Goal: Transaction & Acquisition: Purchase product/service

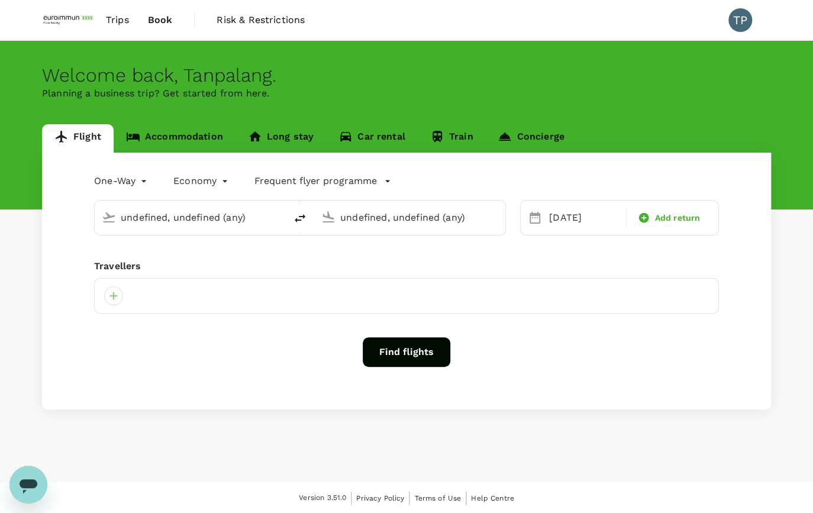
type input "Mandalay Intl (MDL)"
type input "Suvarnabhumi Intl (BKK)"
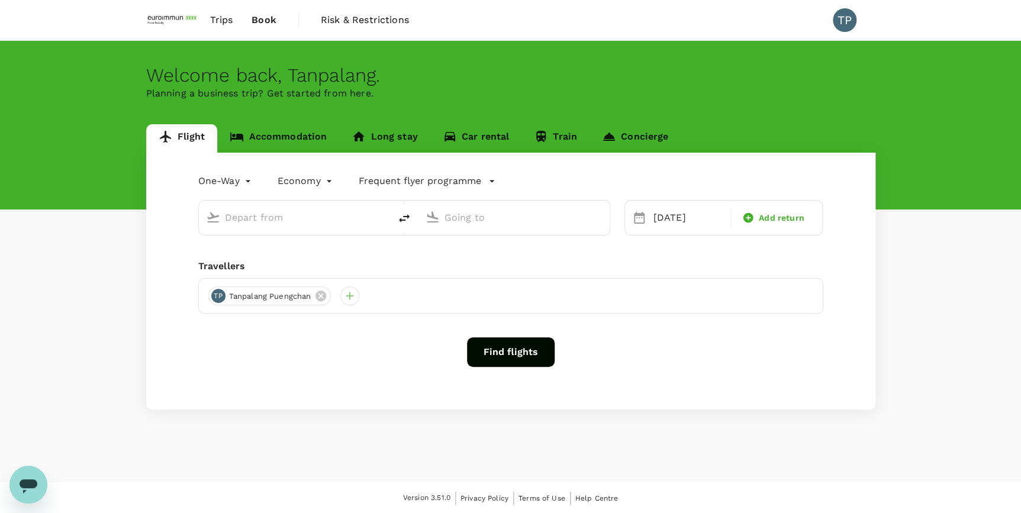
type input "Mandalay Intl (MDL)"
type input "Suvarnabhumi Intl (BKK)"
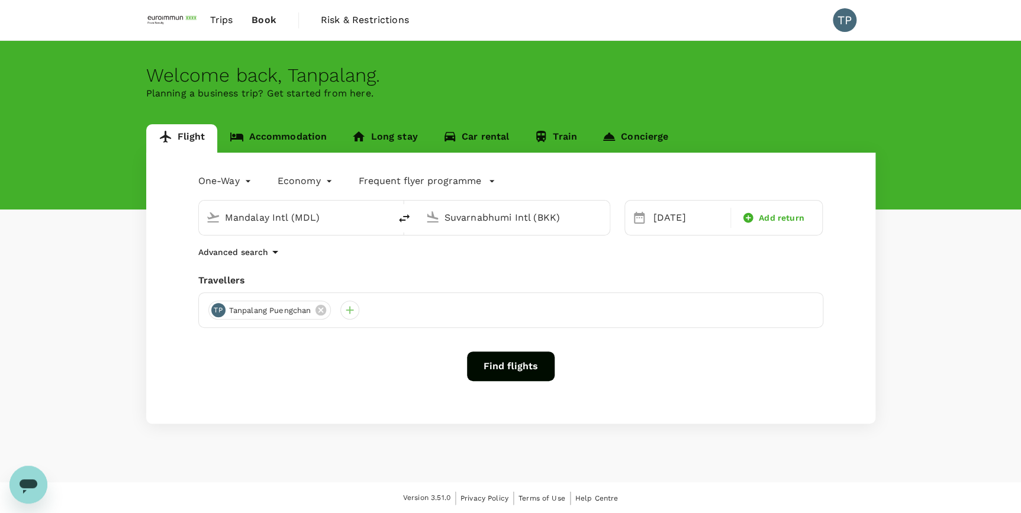
click at [319, 220] on input "Mandalay Intl (MDL)" at bounding box center [295, 217] width 140 height 18
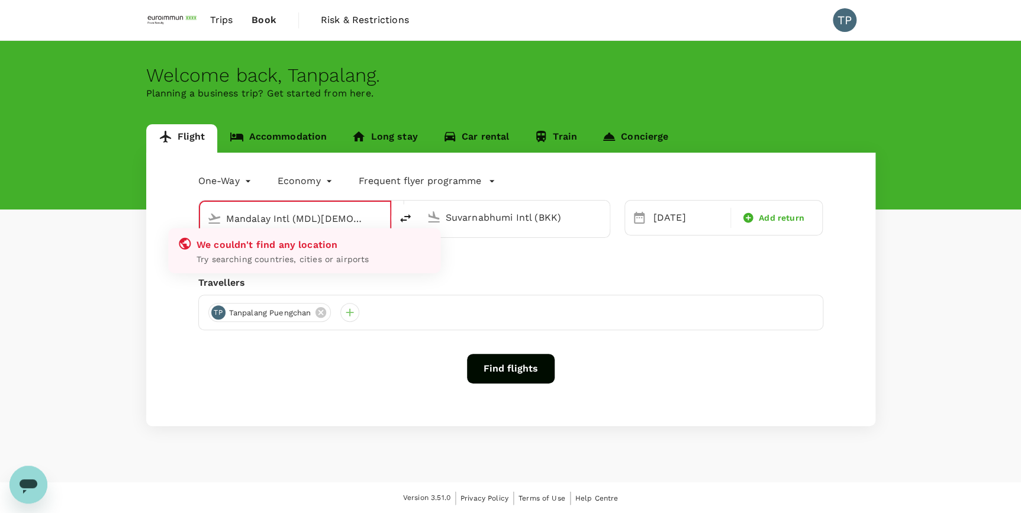
drag, startPoint x: 355, startPoint y: 218, endPoint x: 218, endPoint y: 220, distance: 137.3
click at [218, 220] on div "Mandalay Intl (MDL)[DEMOGRAPHIC_DATA]" at bounding box center [292, 217] width 180 height 26
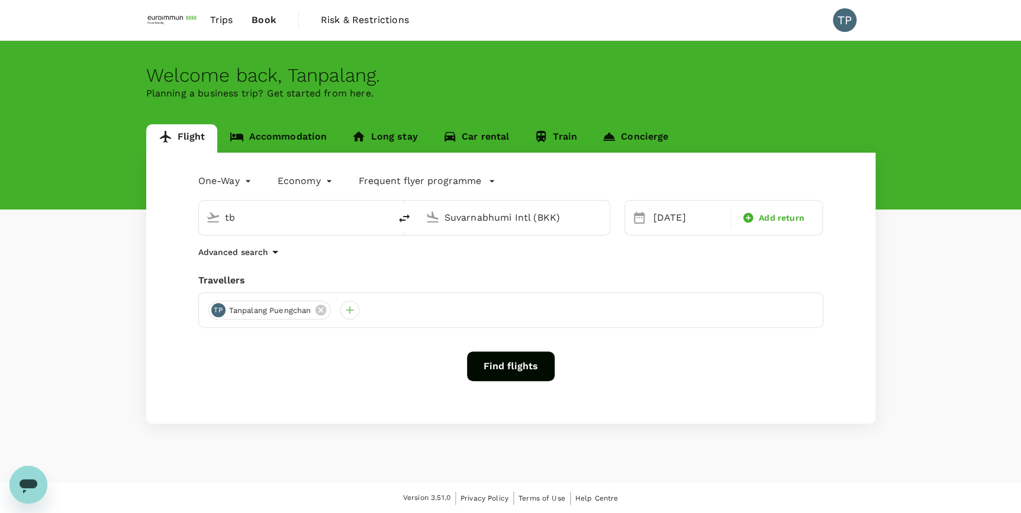
type input "t"
click at [240, 263] on p "Suvarnabhumi Intl" at bounding box center [312, 263] width 208 height 12
type input "Suvarnabhumi Intl (BKK)"
click at [567, 213] on input "Suvarnabhumi Intl (BKK)" at bounding box center [514, 217] width 140 height 18
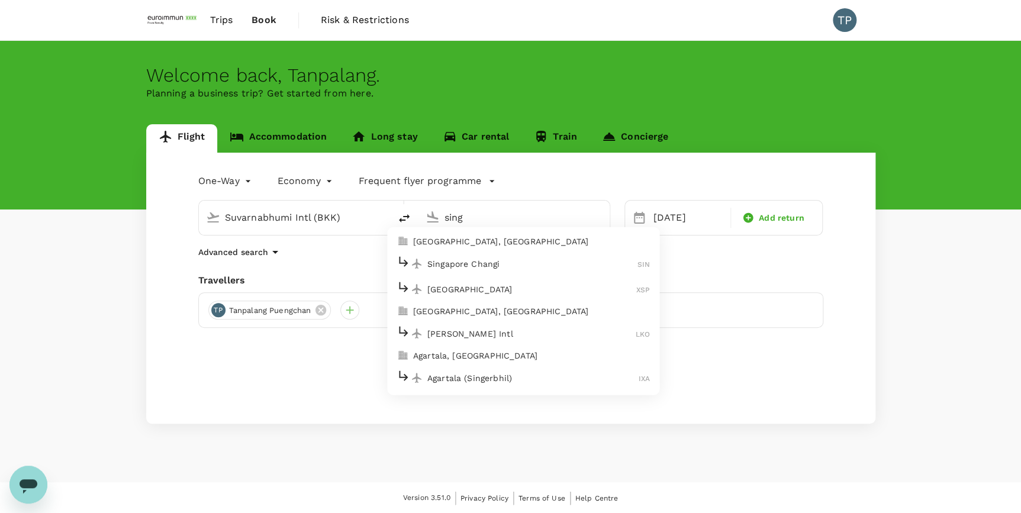
click at [527, 244] on p "[GEOGRAPHIC_DATA], [GEOGRAPHIC_DATA]" at bounding box center [531, 241] width 237 height 12
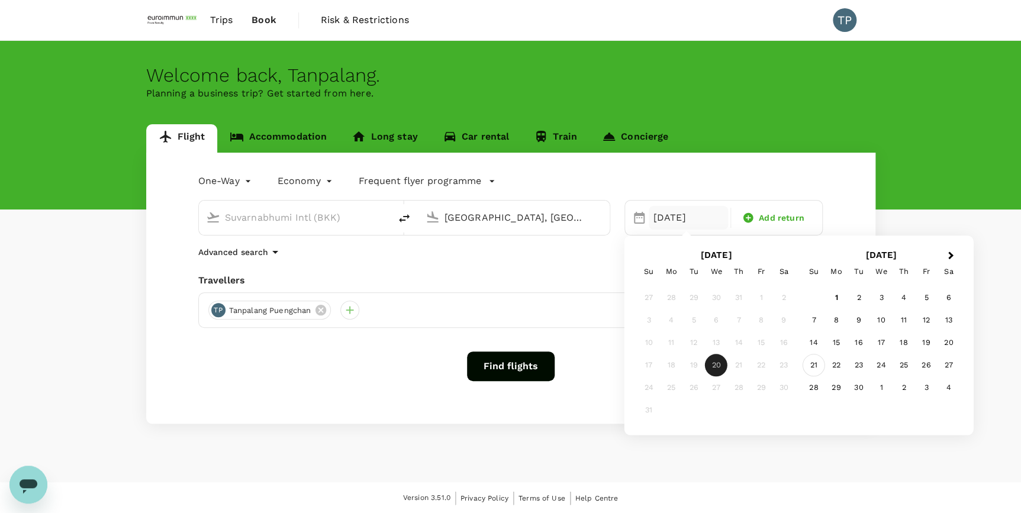
type input "[GEOGRAPHIC_DATA], [GEOGRAPHIC_DATA] (any)"
click at [812, 364] on div "21" at bounding box center [813, 365] width 22 height 22
click at [694, 217] on div "[DATE]" at bounding box center [687, 218] width 79 height 24
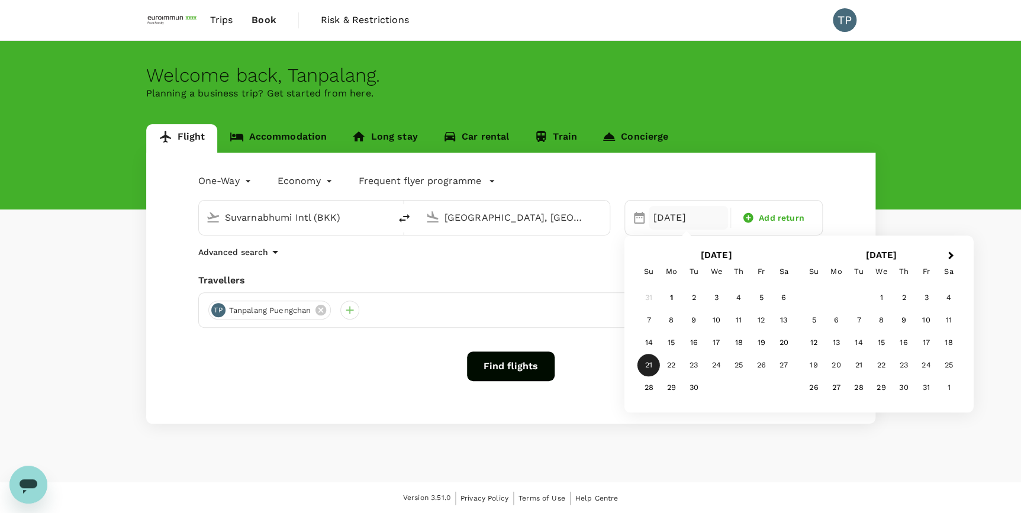
click at [653, 364] on div "21" at bounding box center [648, 365] width 22 height 22
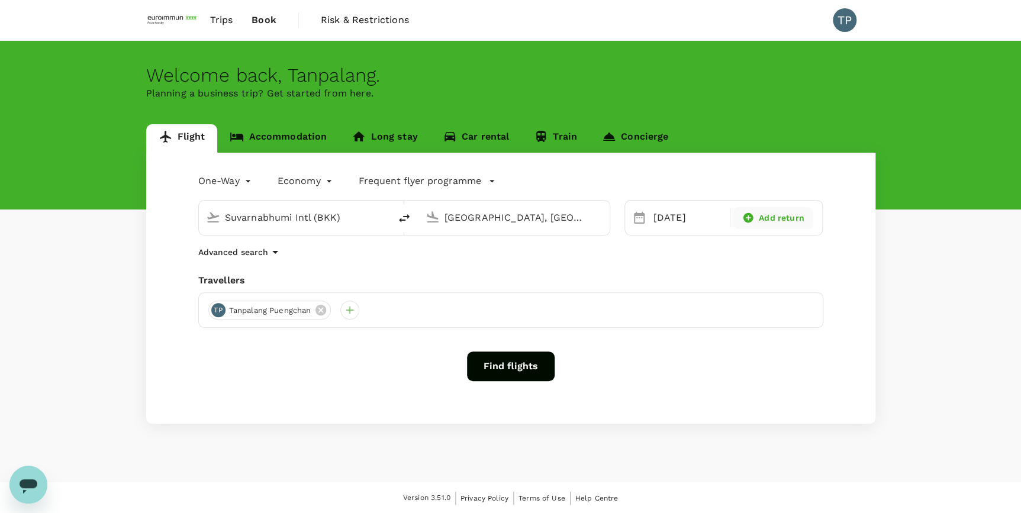
click at [767, 221] on span "Add return" at bounding box center [782, 218] width 46 height 12
type input "roundtrip"
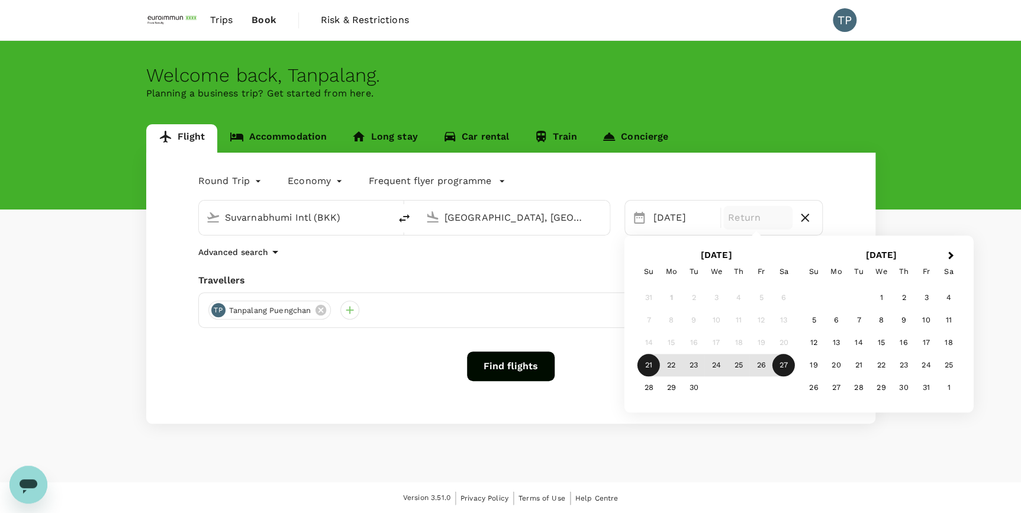
click at [780, 366] on div "27" at bounding box center [783, 365] width 22 height 22
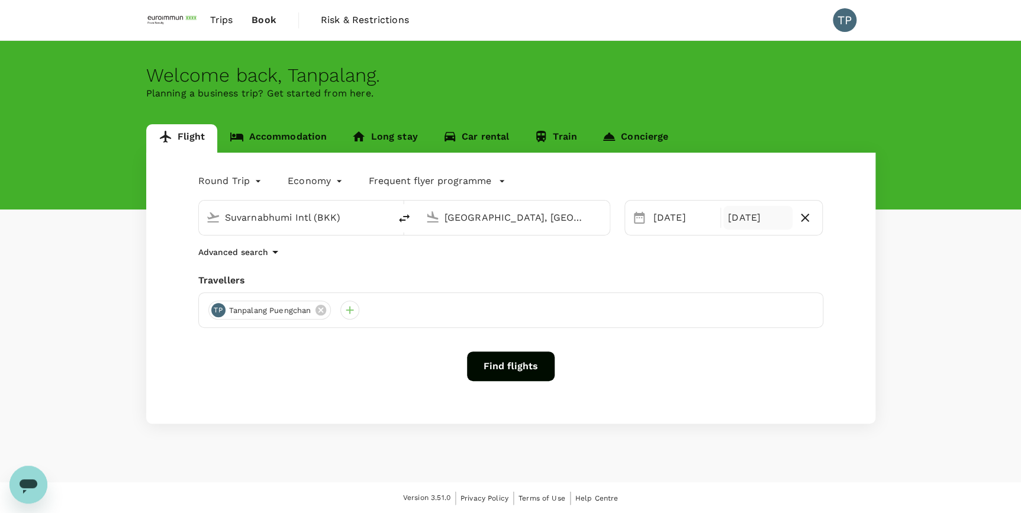
click at [737, 395] on div "Round Trip roundtrip Economy economy Frequent flyer programme Suvarnabhumi Intl…" at bounding box center [510, 288] width 729 height 271
click at [268, 253] on icon "button" at bounding box center [275, 252] width 14 height 14
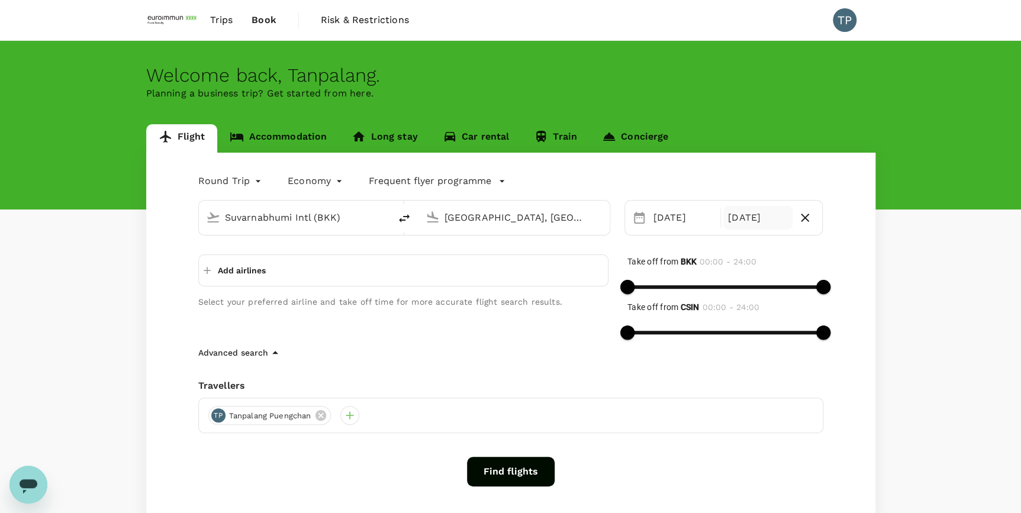
click at [508, 473] on button "Find flights" at bounding box center [511, 472] width 88 height 30
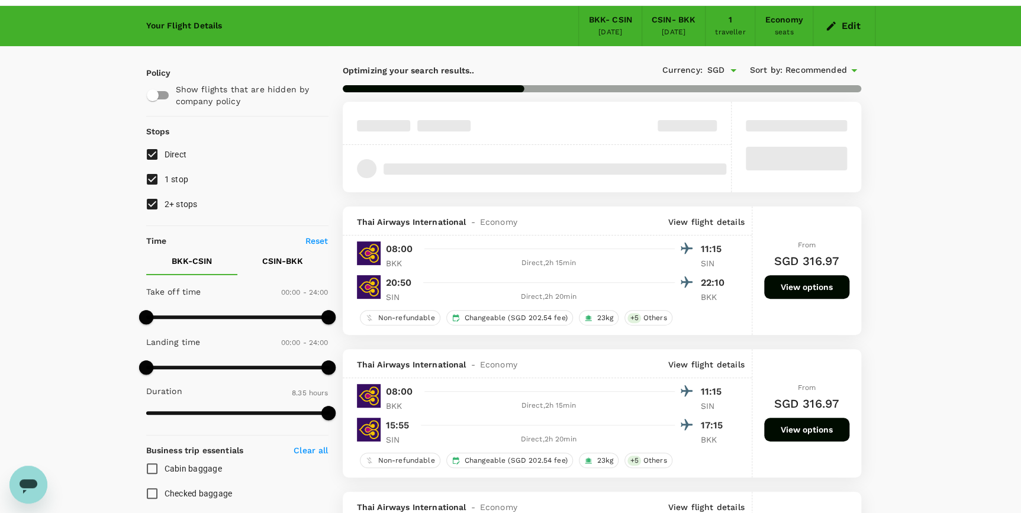
scroll to position [53, 0]
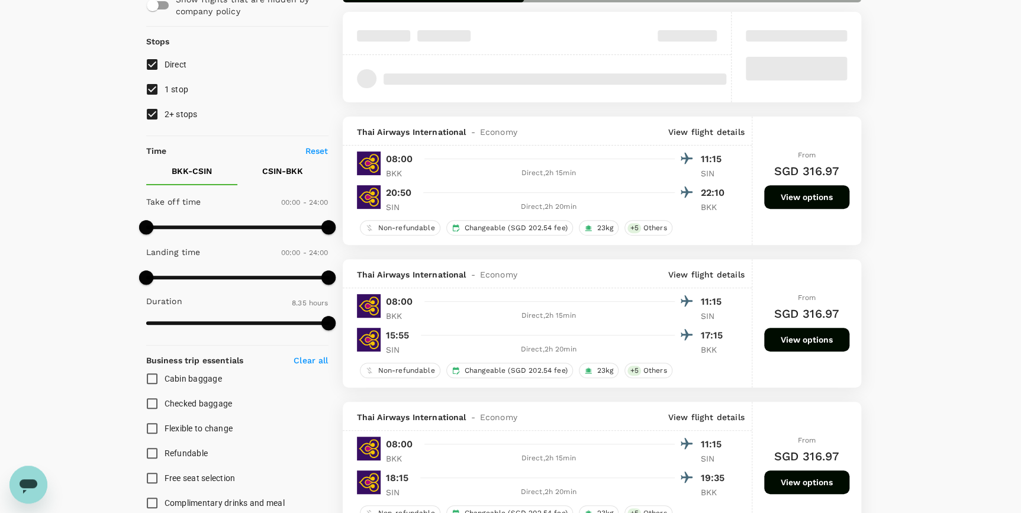
type input "950"
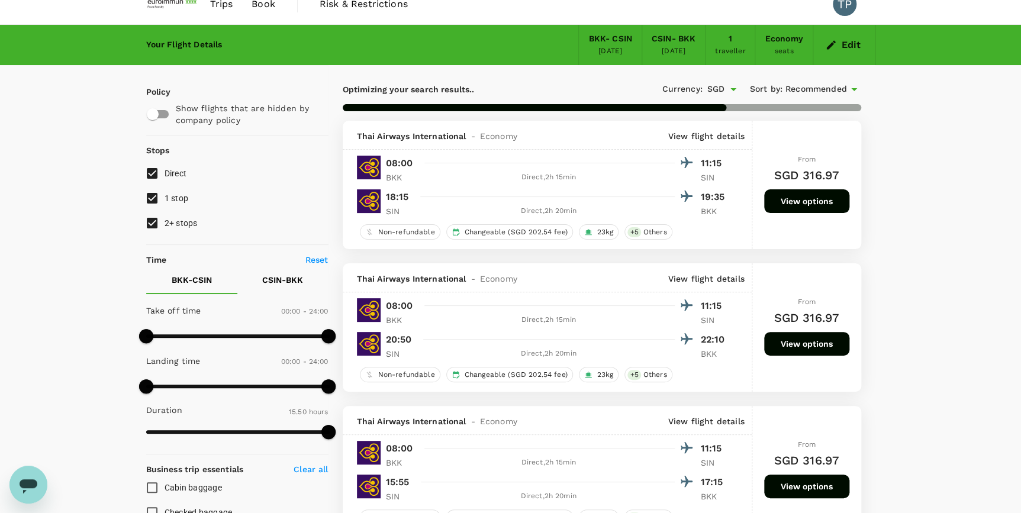
scroll to position [0, 0]
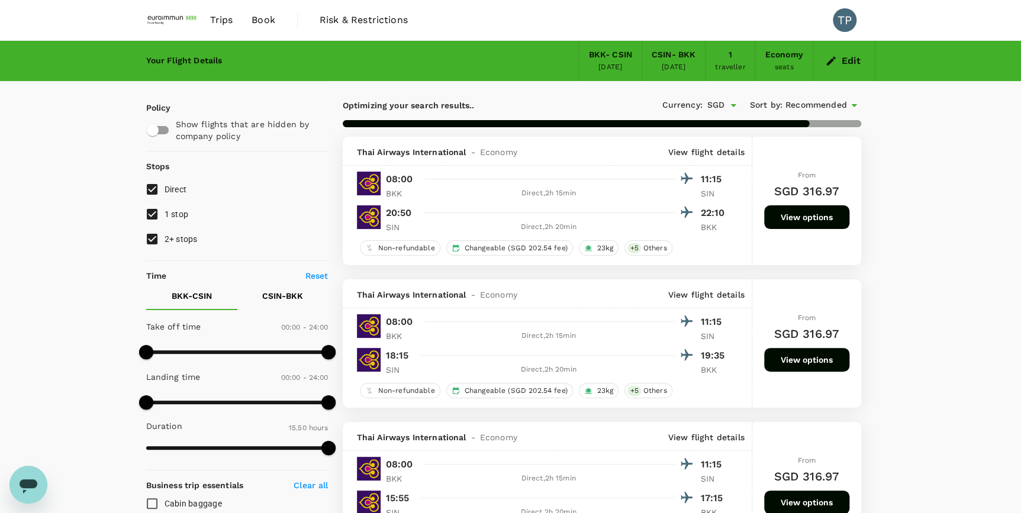
click at [147, 215] on input "1 stop" at bounding box center [152, 214] width 25 height 25
checkbox input "false"
type input "1285"
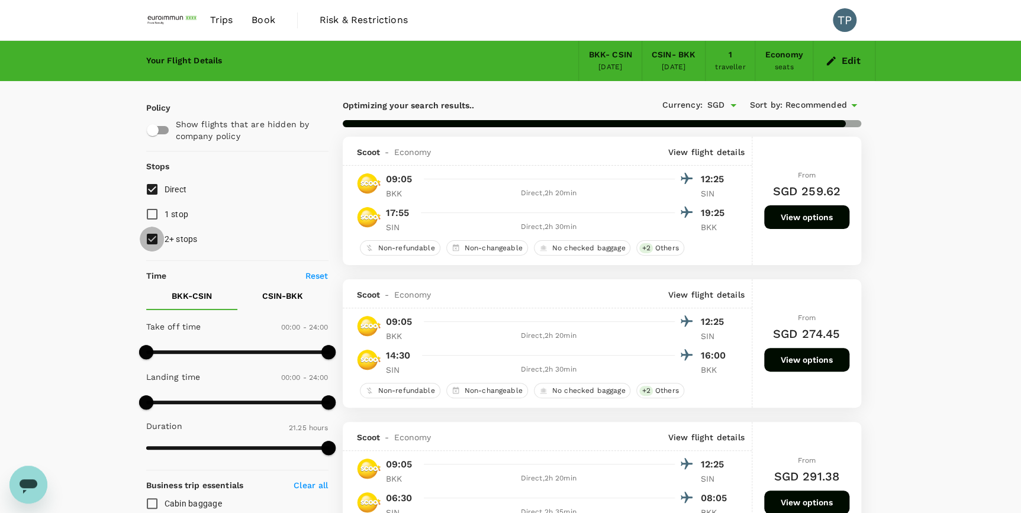
click at [156, 241] on input "2+ stops" at bounding box center [152, 239] width 25 height 25
checkbox input "false"
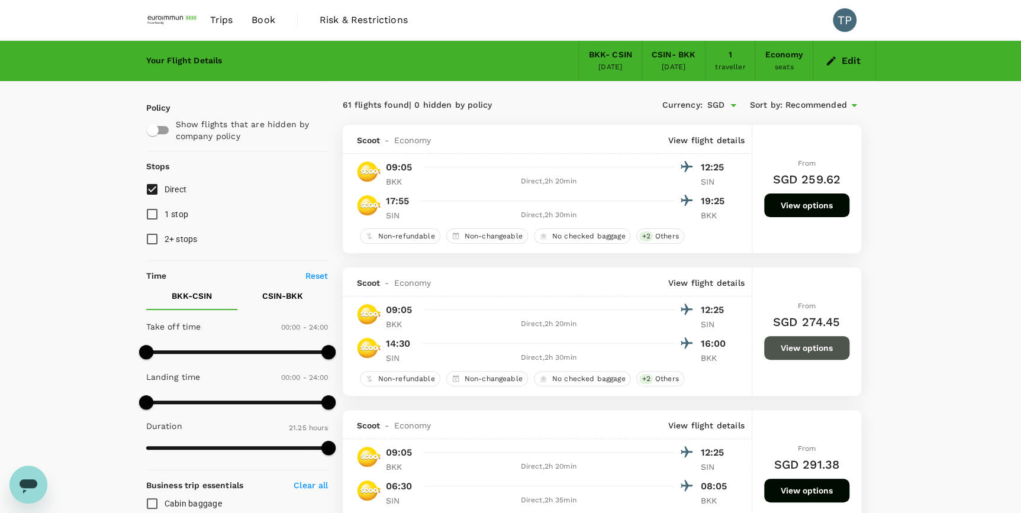
click at [811, 352] on button "View options" at bounding box center [806, 348] width 85 height 24
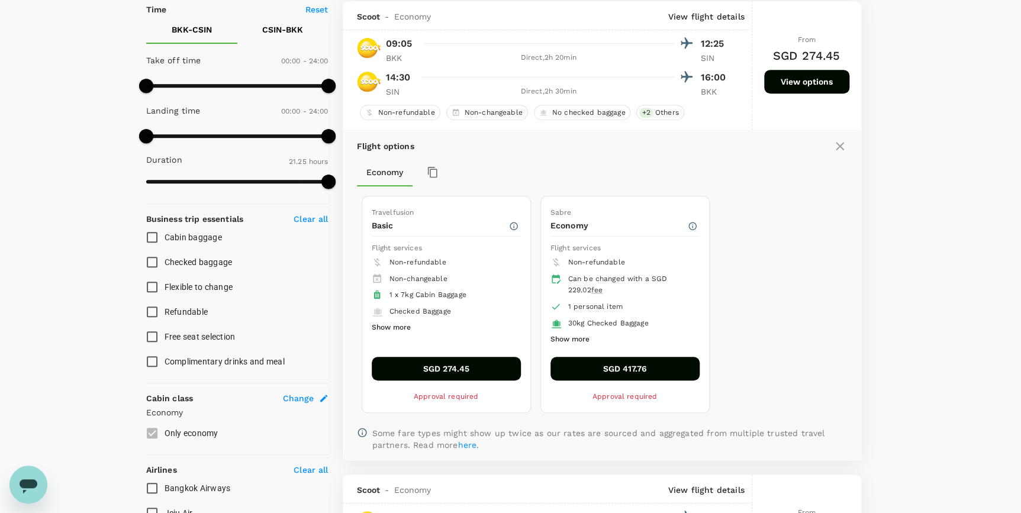
scroll to position [267, 0]
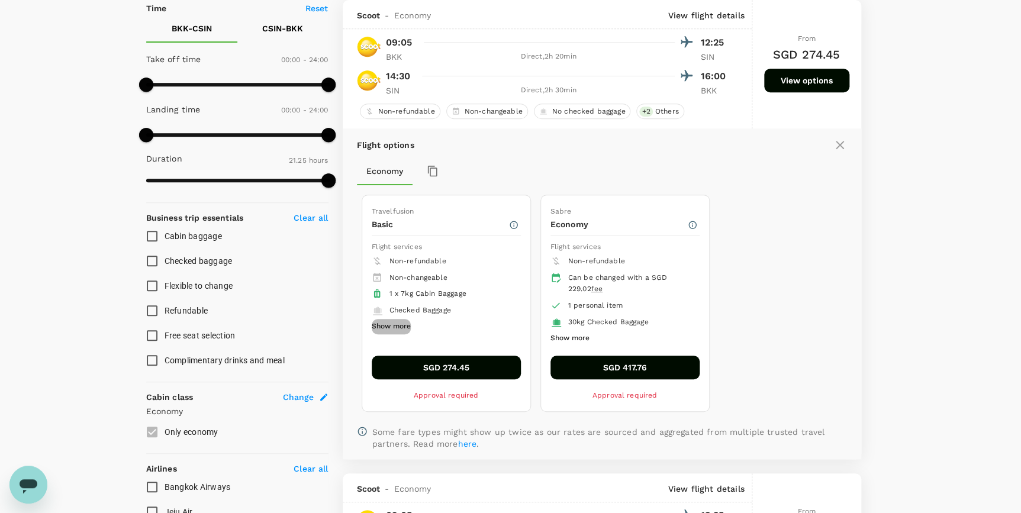
click at [402, 325] on button "Show more" at bounding box center [391, 326] width 39 height 15
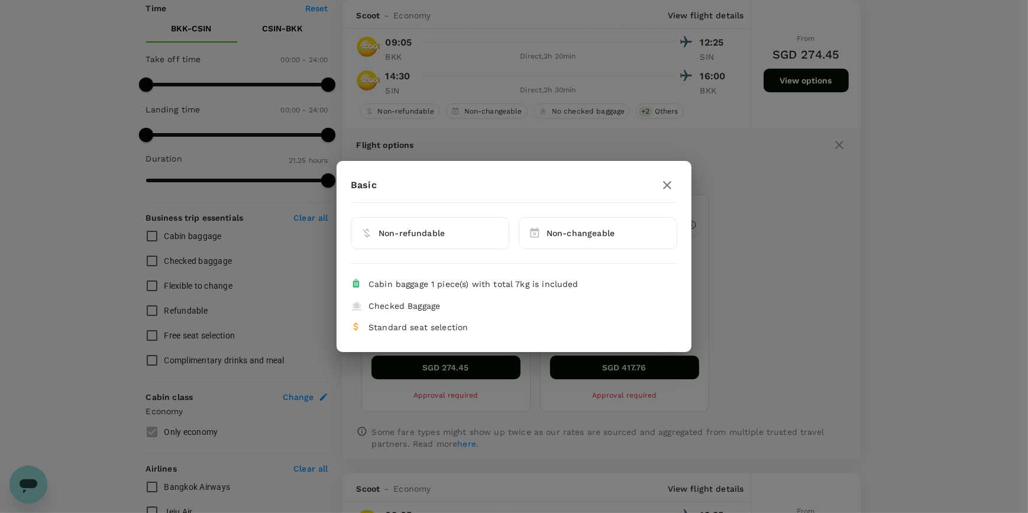
click at [812, 292] on div "Basic Non-refundable Non-changeable Cabin baggage 1 piece(s) with total 7kg is …" at bounding box center [514, 256] width 1028 height 513
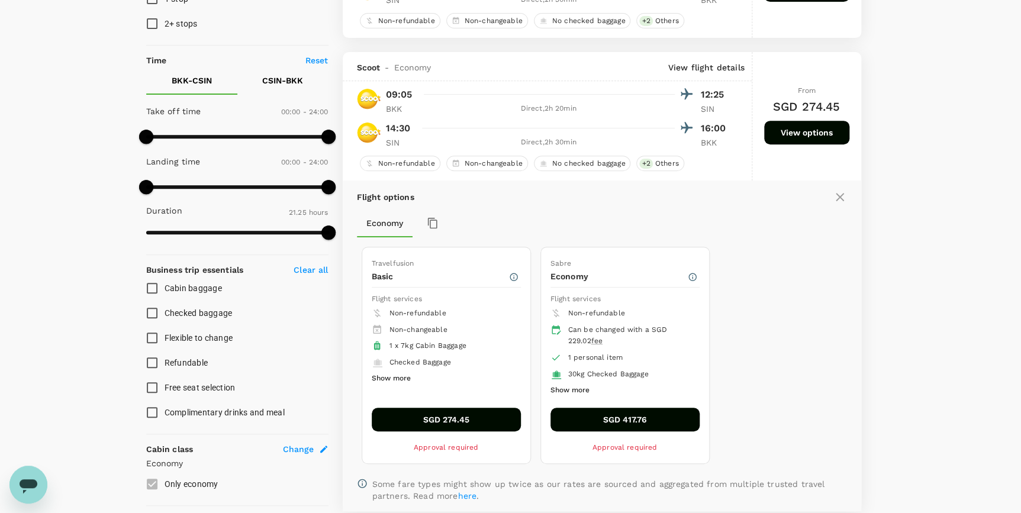
scroll to position [214, 0]
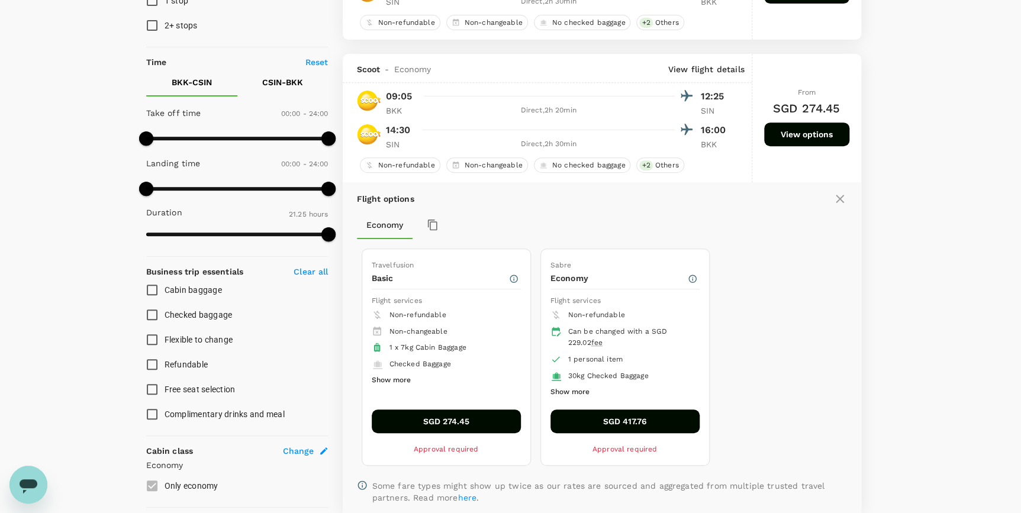
click at [812, 195] on icon at bounding box center [839, 199] width 14 height 14
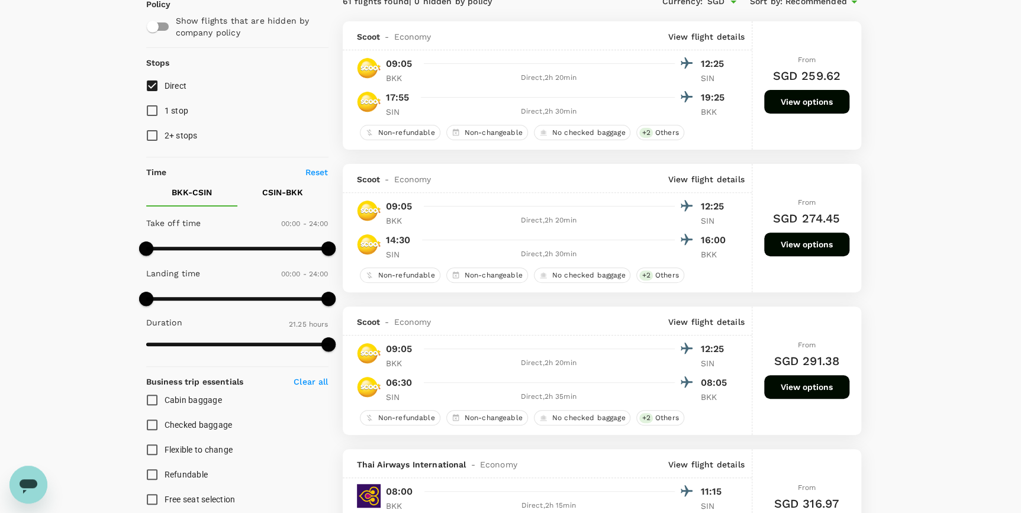
scroll to position [161, 0]
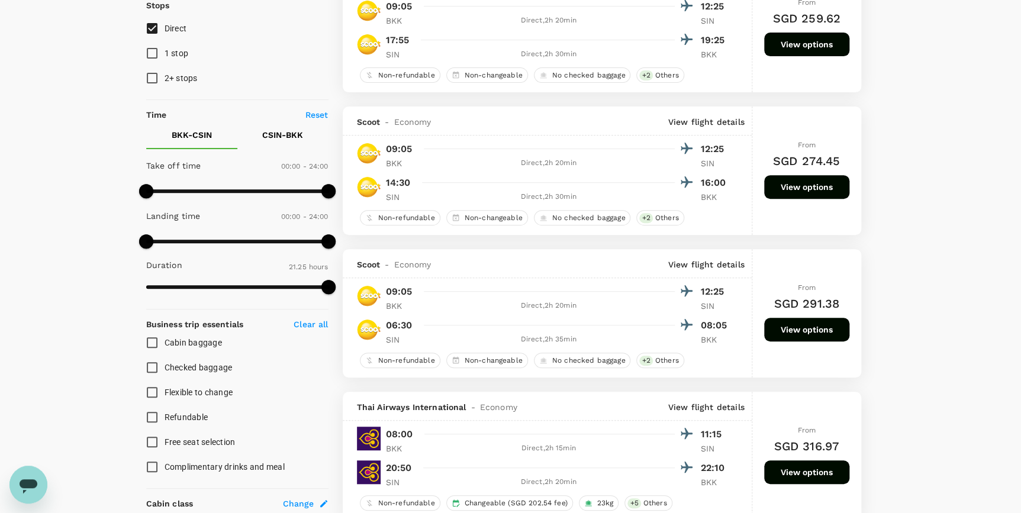
click at [812, 333] on button "View options" at bounding box center [806, 330] width 85 height 24
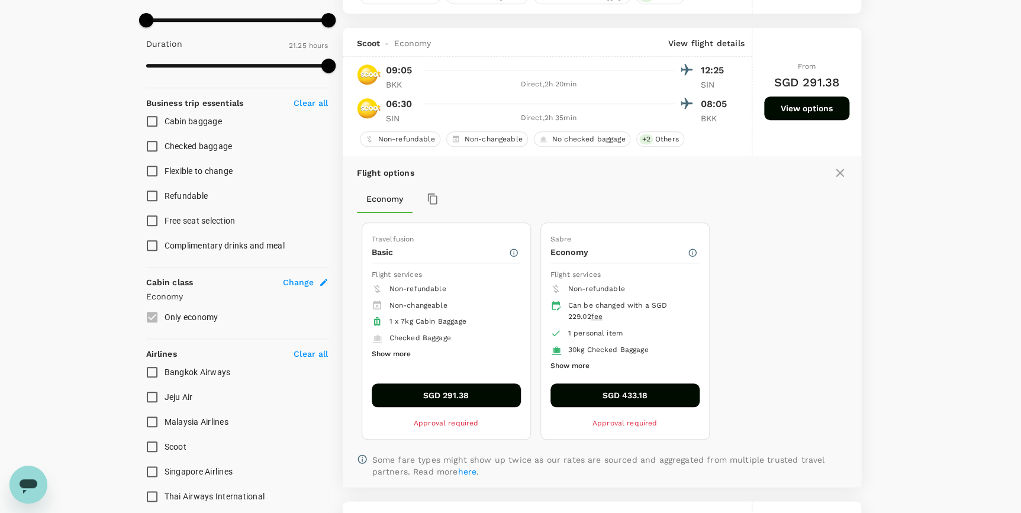
scroll to position [357, 0]
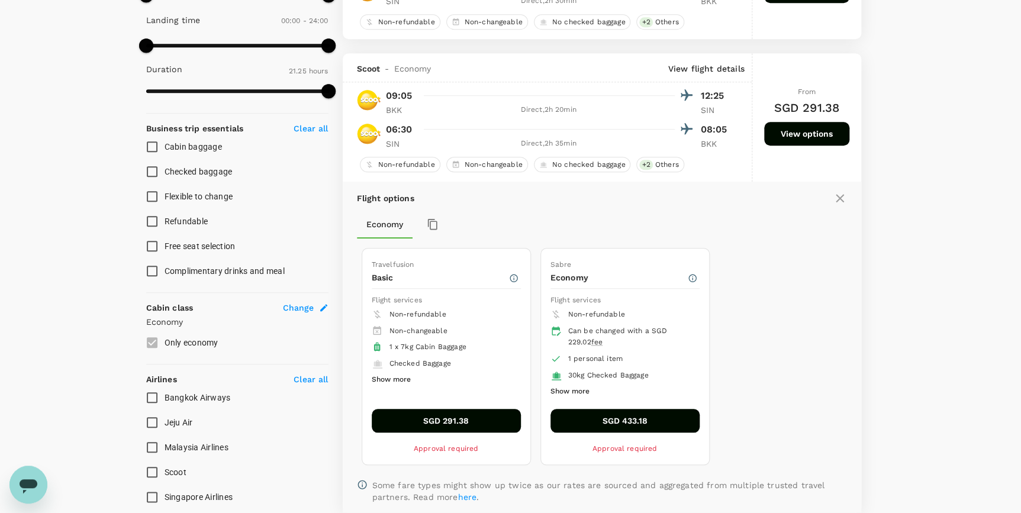
click at [812, 201] on icon at bounding box center [839, 198] width 8 height 8
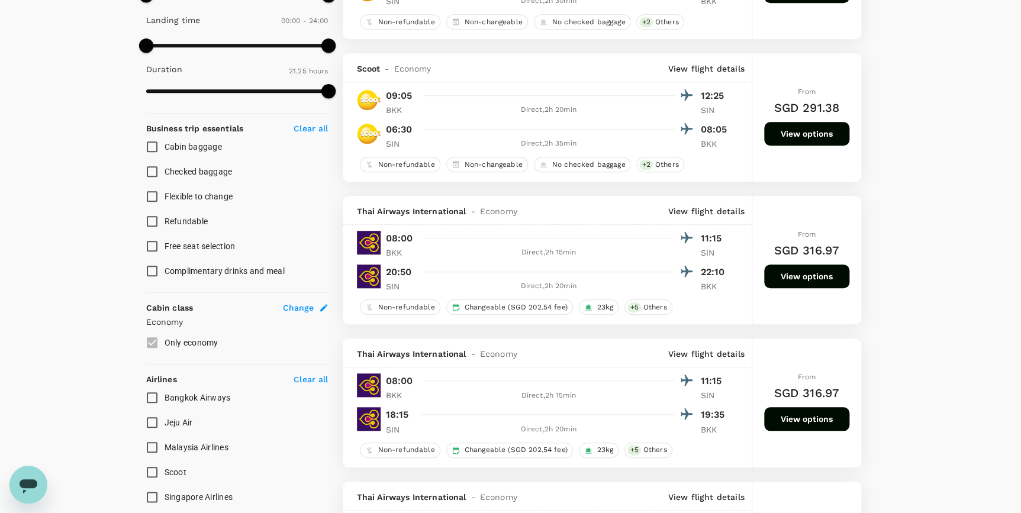
click at [810, 279] on button "View options" at bounding box center [806, 276] width 85 height 24
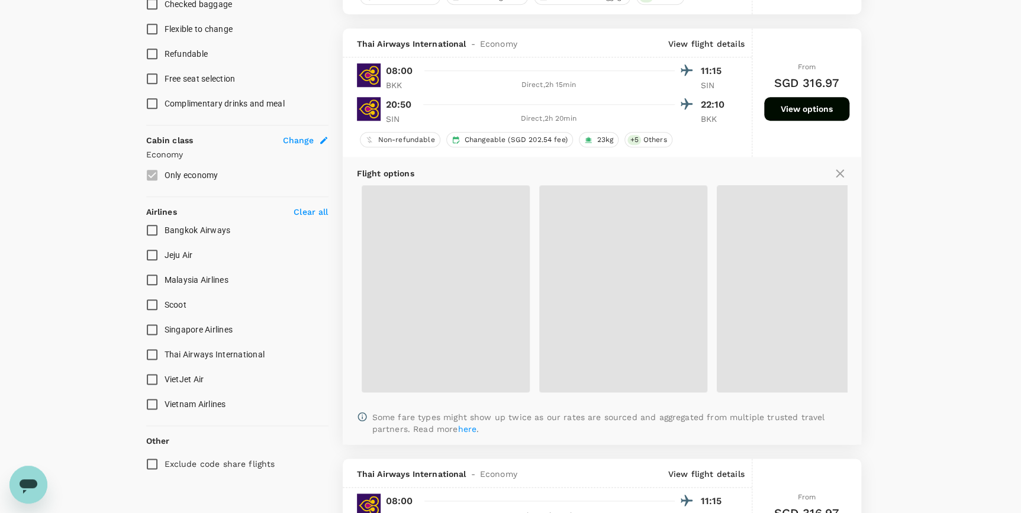
scroll to position [553, 0]
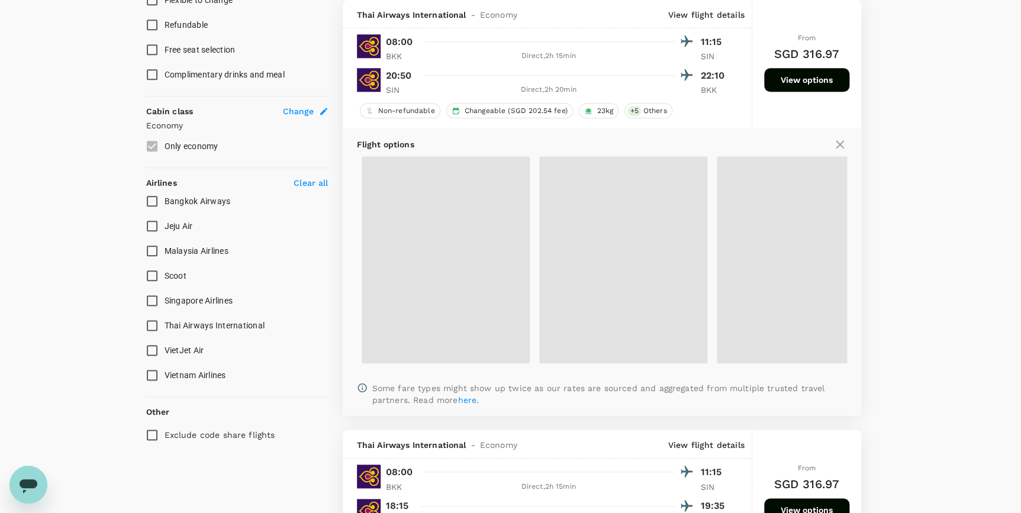
click at [812, 147] on icon at bounding box center [839, 144] width 14 height 14
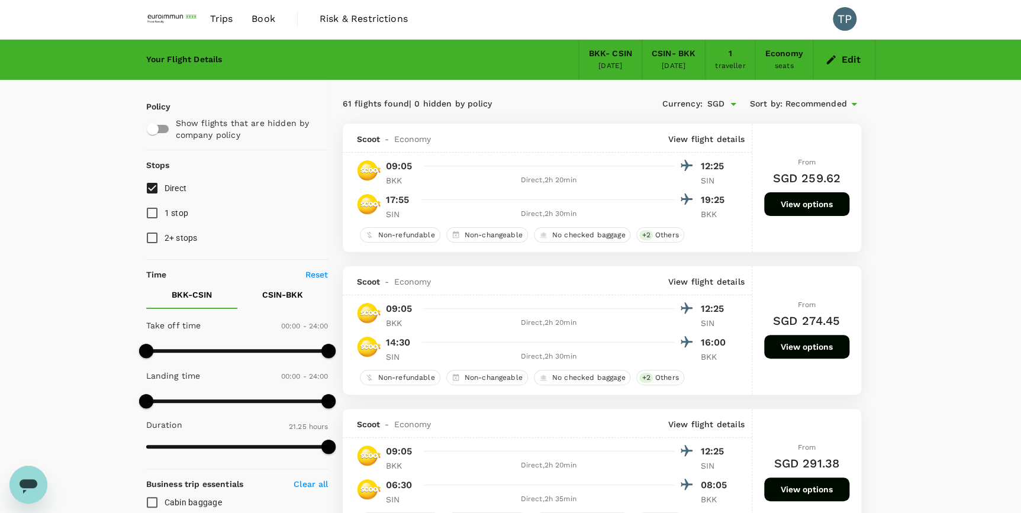
scroll to position [0, 0]
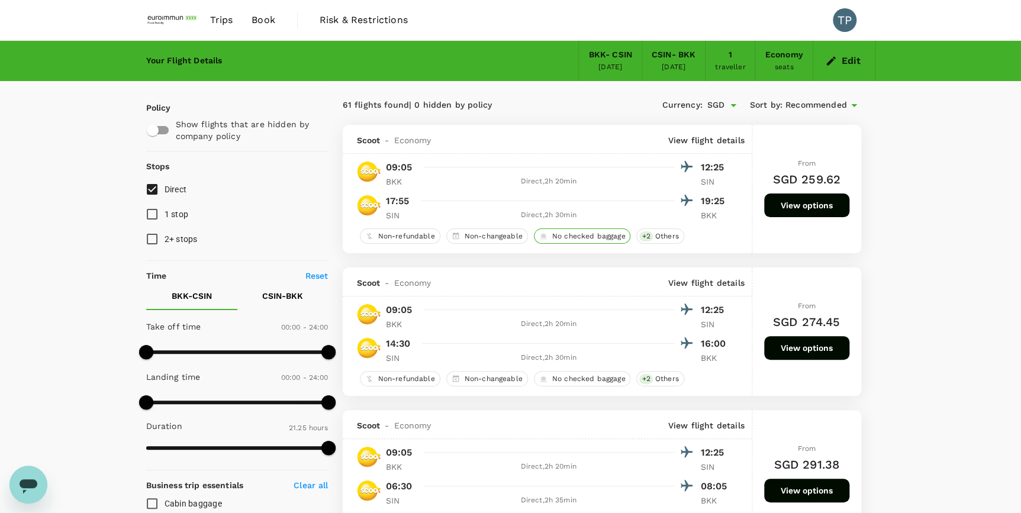
click at [579, 237] on span "No checked baggage" at bounding box center [588, 236] width 83 height 10
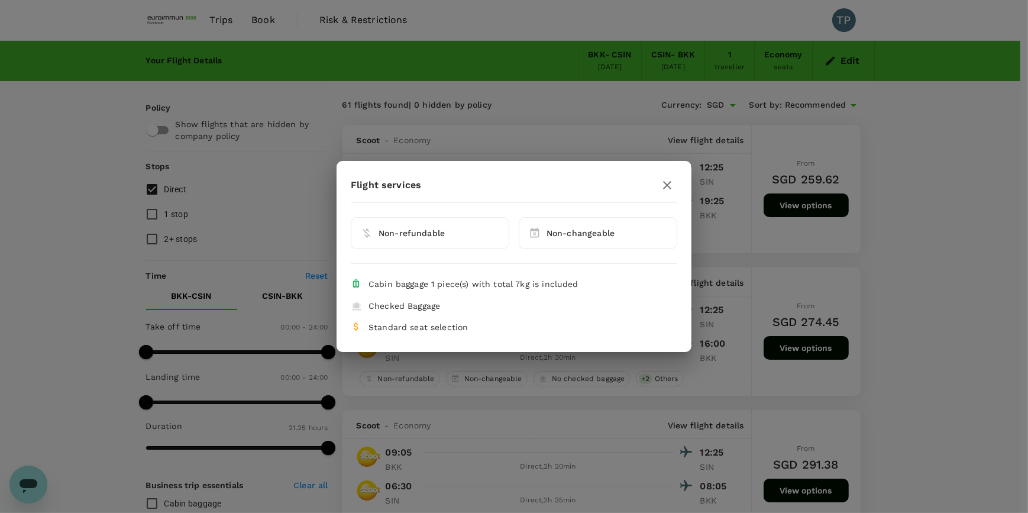
click at [469, 237] on div "Non-refundable" at bounding box center [439, 233] width 121 height 12
click at [557, 235] on span "Non-changeable" at bounding box center [581, 232] width 68 height 9
click at [812, 259] on div "Flight services Non-refundable Non-changeable Cabin baggage 1 piece(s) with tot…" at bounding box center [514, 256] width 1028 height 513
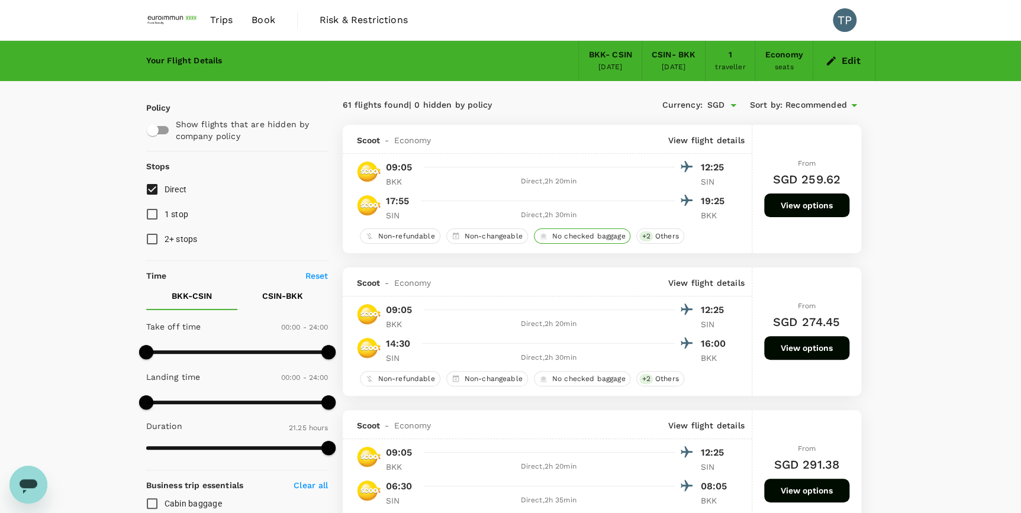
click at [582, 231] on span "No checked baggage" at bounding box center [588, 236] width 83 height 10
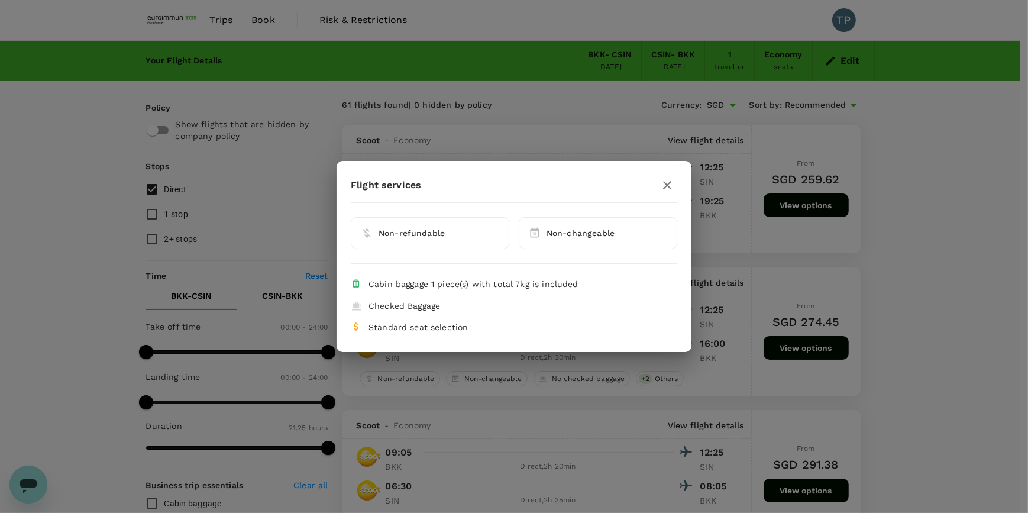
click at [812, 273] on div "Flight services Non-refundable Non-changeable Cabin baggage 1 piece(s) with tot…" at bounding box center [514, 256] width 1028 height 513
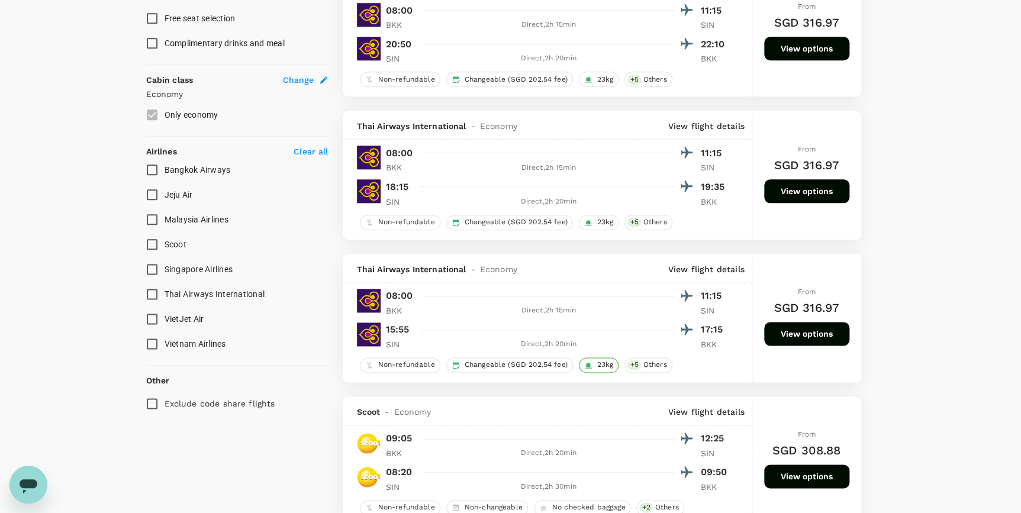
scroll to position [592, 0]
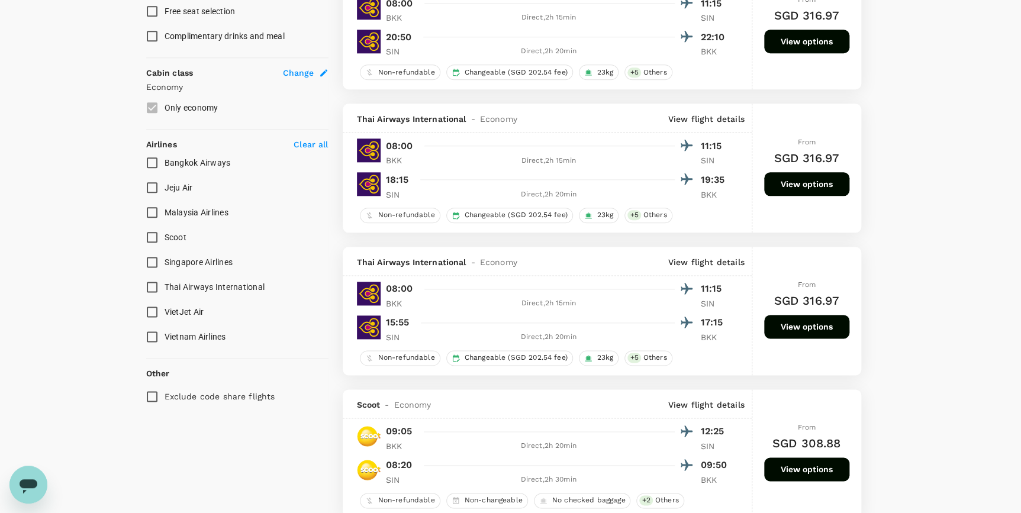
click at [812, 320] on button "View options" at bounding box center [806, 327] width 85 height 24
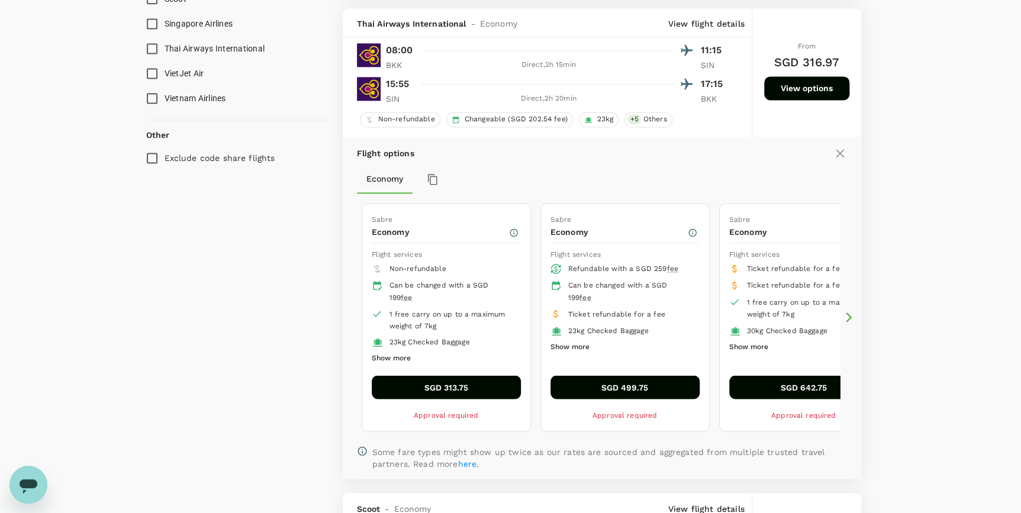
scroll to position [806, 0]
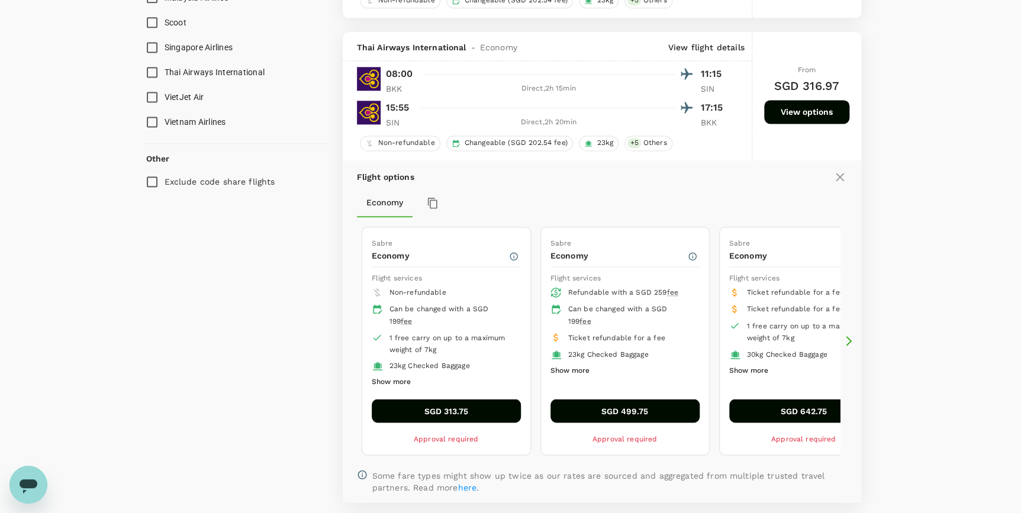
click at [456, 413] on button "SGD 313.75" at bounding box center [446, 411] width 149 height 24
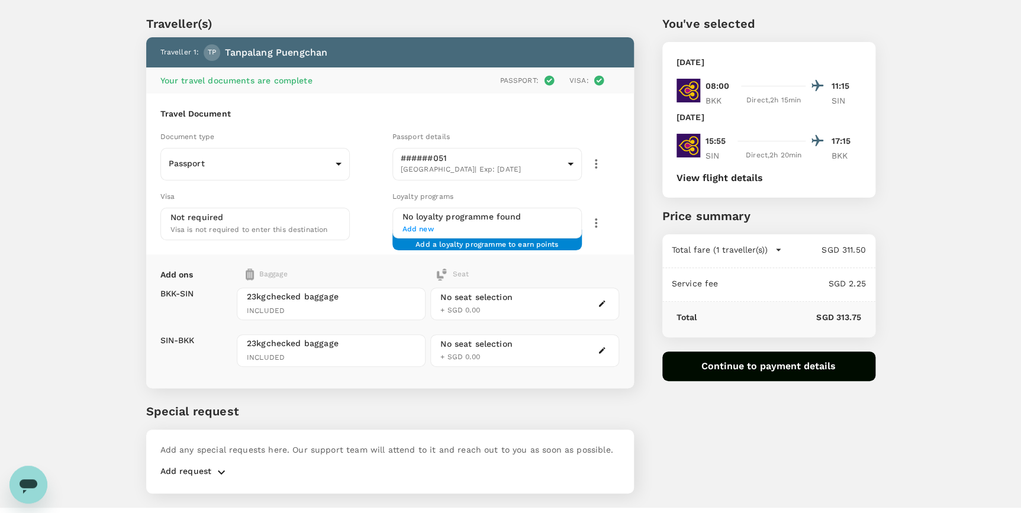
scroll to position [54, 0]
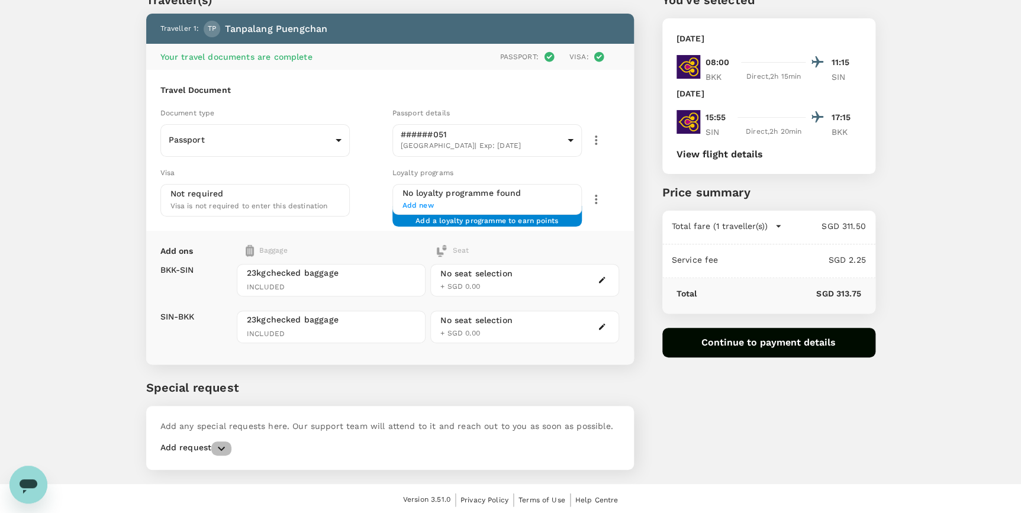
click at [218, 448] on icon "button" at bounding box center [221, 448] width 14 height 14
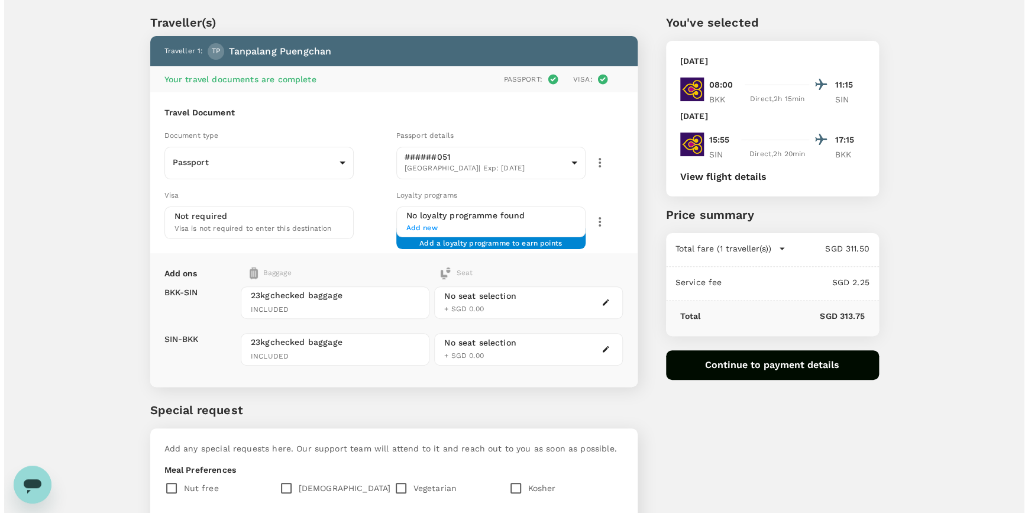
scroll to position [28, 0]
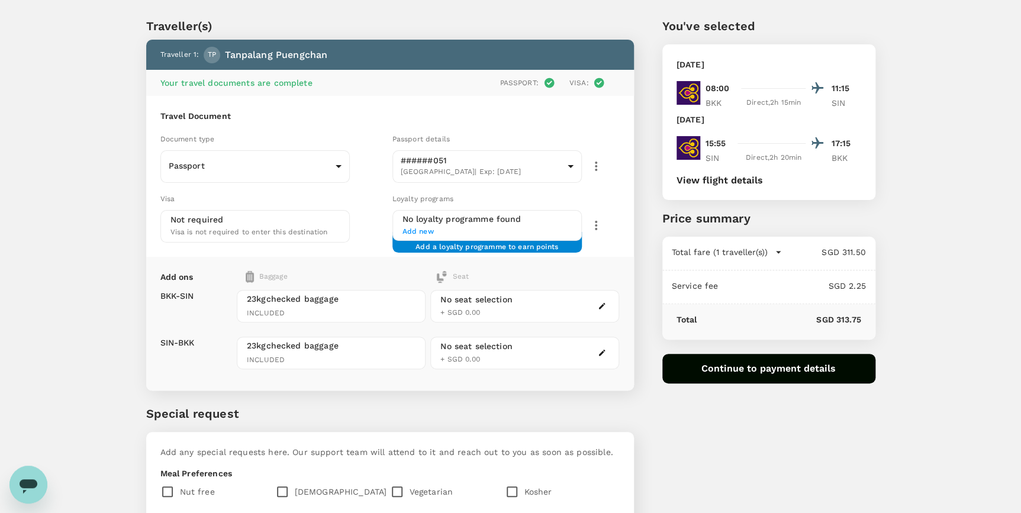
click at [737, 367] on button "Continue to payment details" at bounding box center [768, 369] width 213 height 30
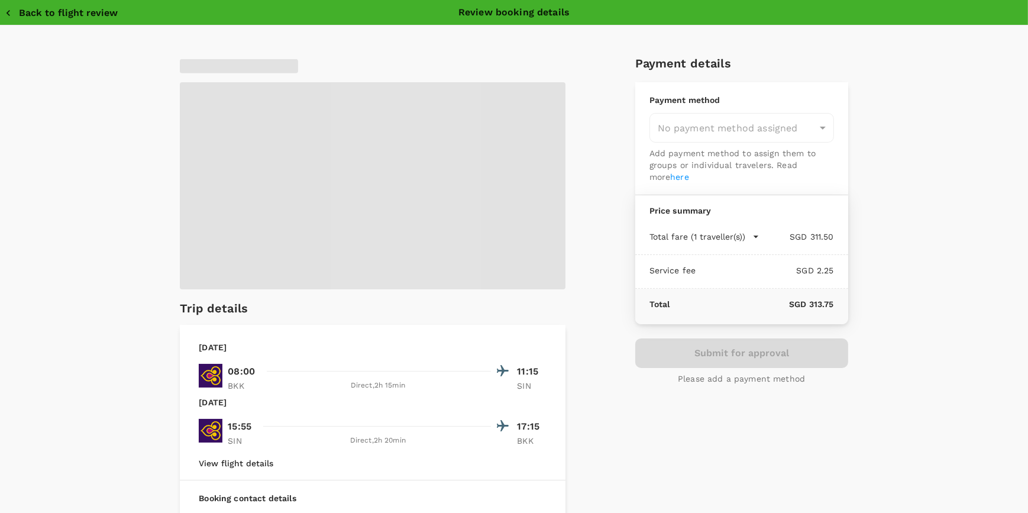
type input "9ae08bde-94be-4a60-86d8-4726f2345b2b"
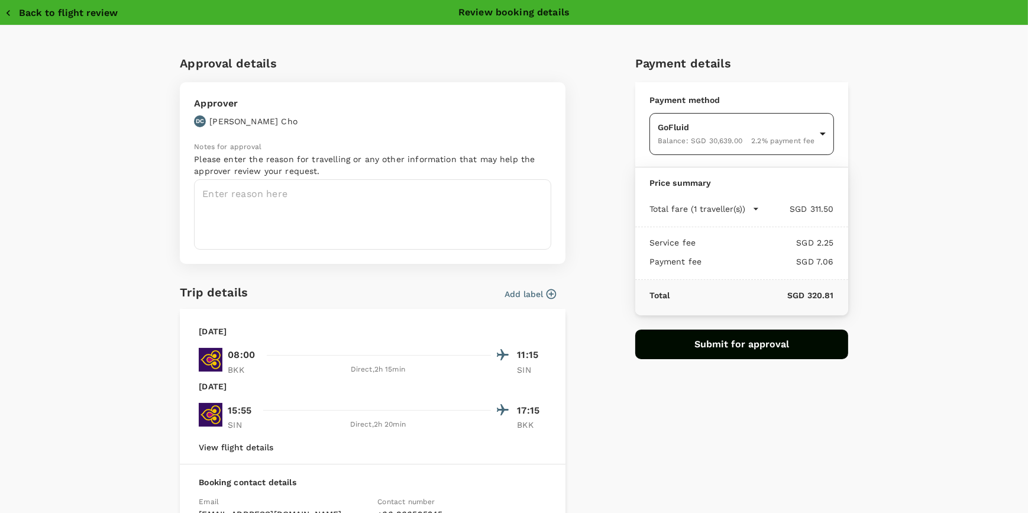
click at [812, 131] on body "Back to flight results Flight review Traveller(s) Traveller 1 : [GEOGRAPHIC_DAT…" at bounding box center [514, 351] width 1028 height 759
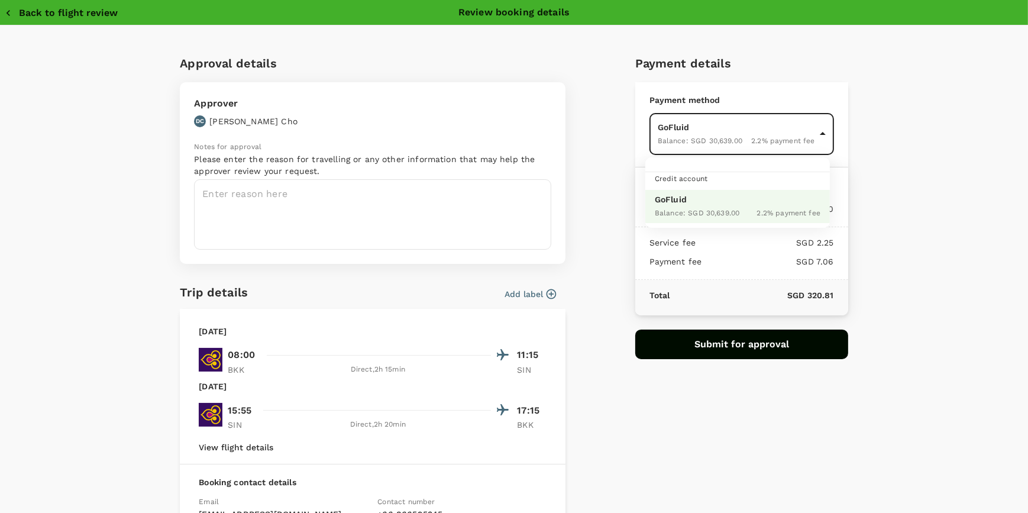
click at [812, 201] on div at bounding box center [514, 256] width 1028 height 513
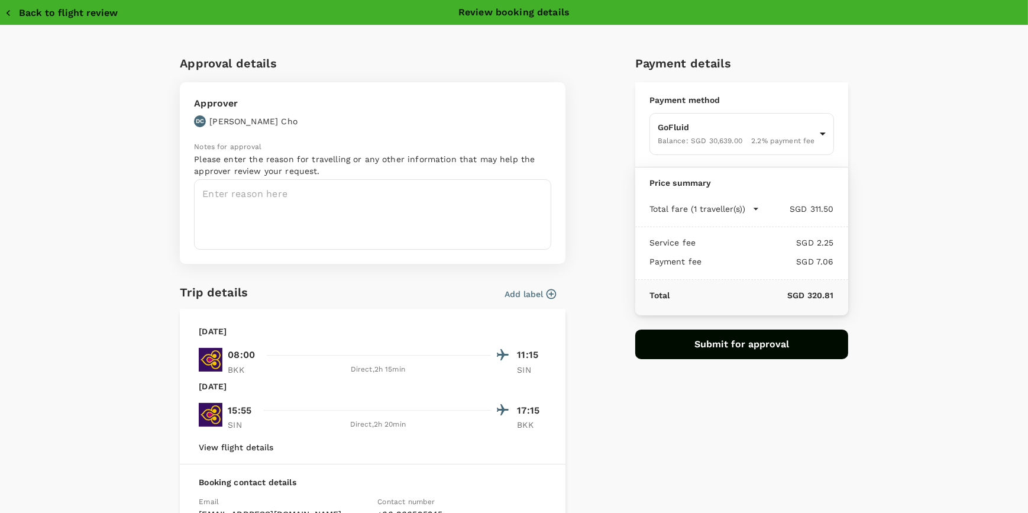
click at [29, 11] on button "Back to flight review" at bounding box center [61, 13] width 113 height 12
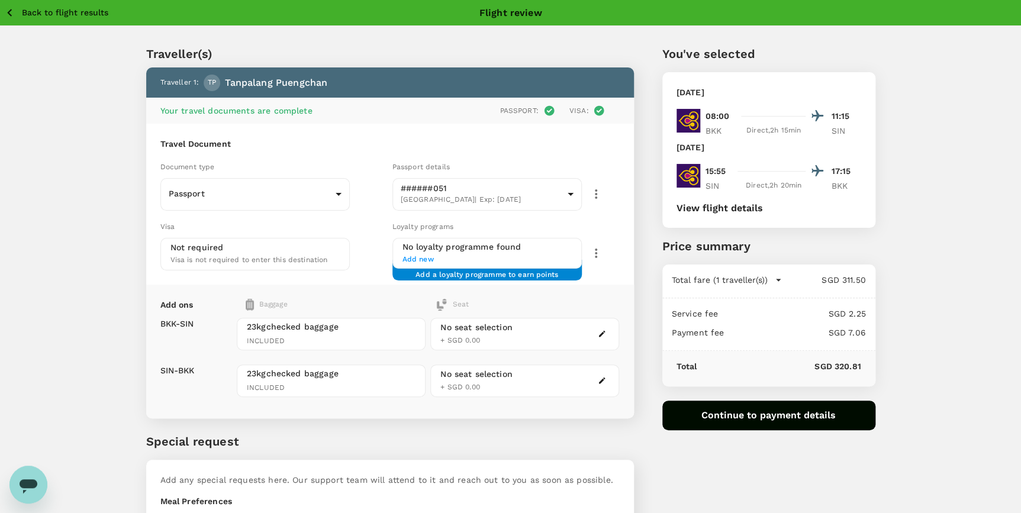
click at [84, 314] on div "Traveller(s) Traveller 1 : [GEOGRAPHIC_DATA] Puengchan Your travel documents ar…" at bounding box center [510, 376] width 1021 height 701
click at [751, 207] on button "View flight details" at bounding box center [719, 208] width 86 height 11
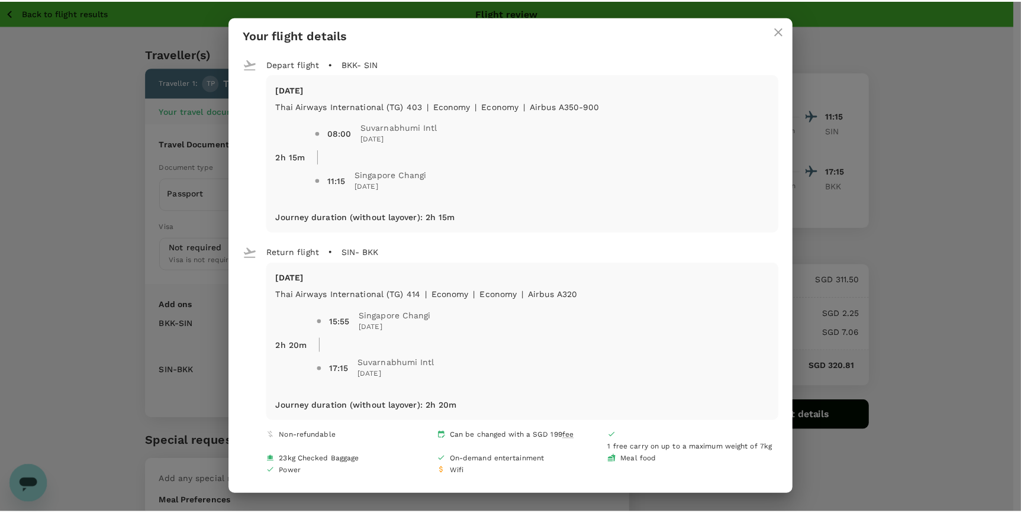
scroll to position [3, 0]
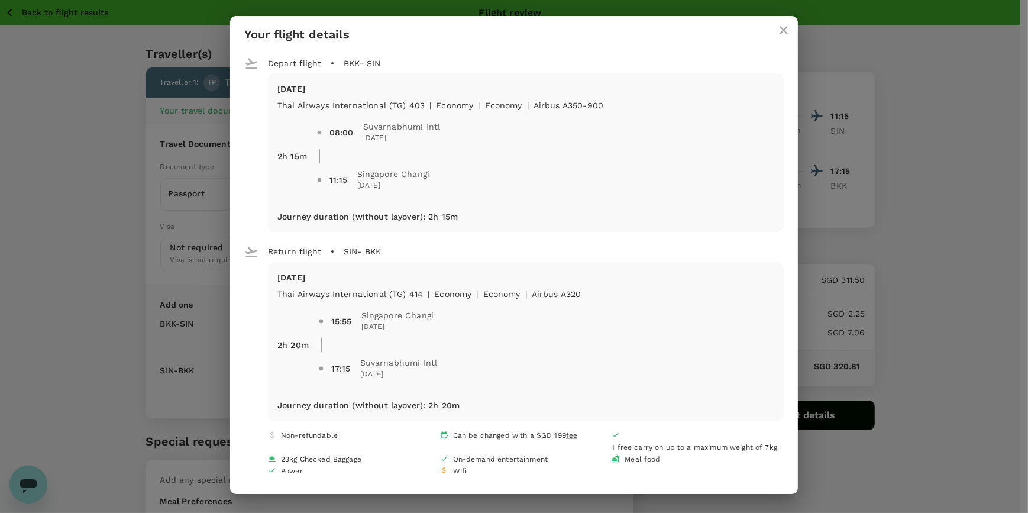
click at [812, 112] on div "Your flight details Depart flight BKK - SIN [DATE] Thai Airways International (…" at bounding box center [514, 256] width 1028 height 513
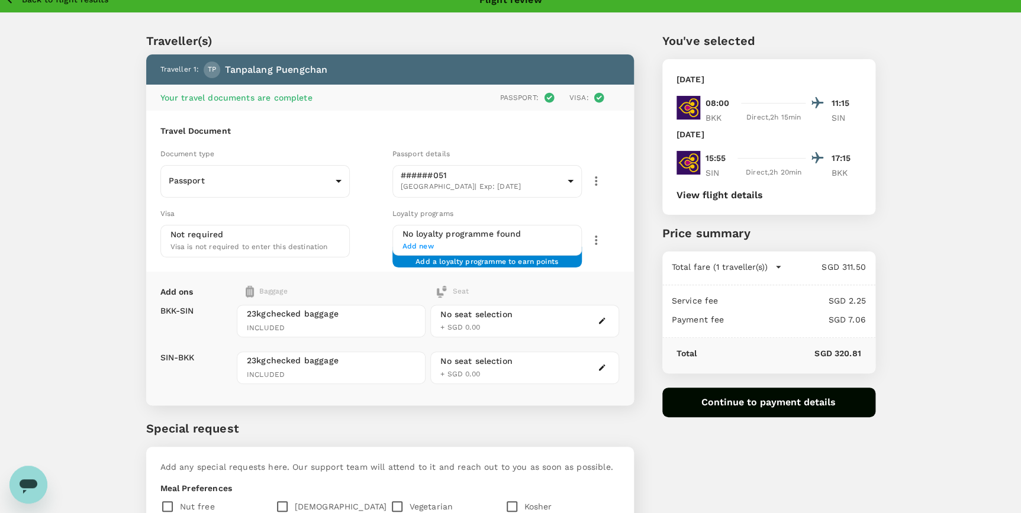
scroll to position [0, 0]
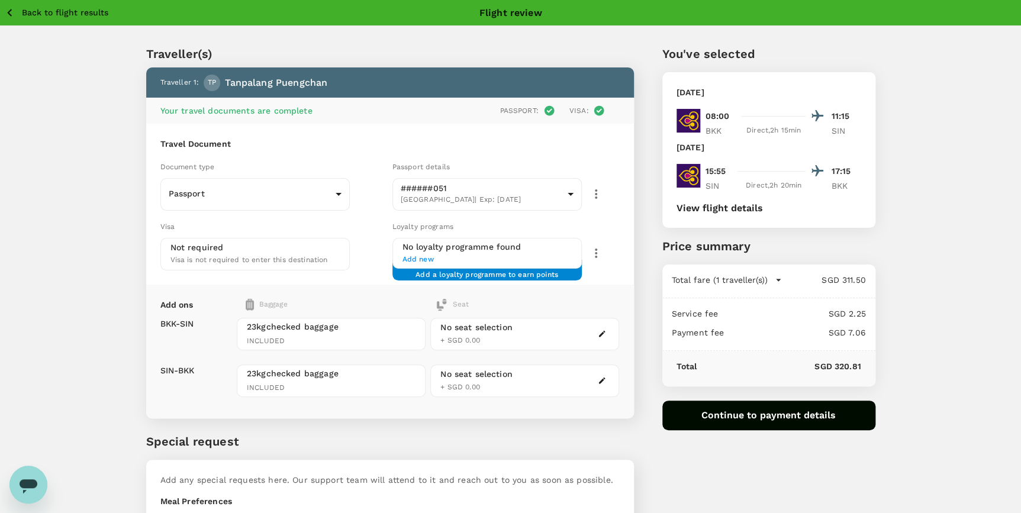
click at [754, 209] on button "View flight details" at bounding box center [719, 208] width 86 height 11
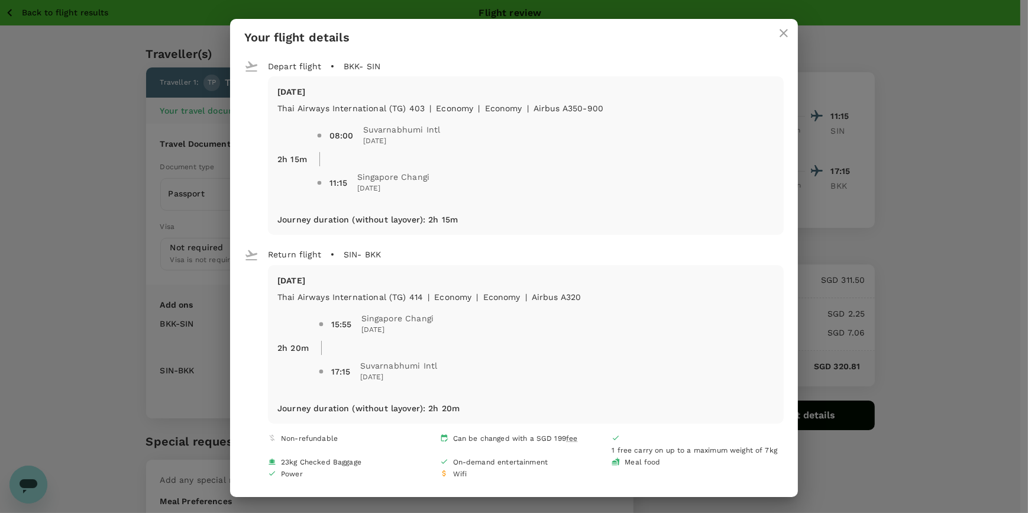
click at [780, 30] on icon "close" at bounding box center [784, 33] width 14 height 14
